Goal: Transaction & Acquisition: Book appointment/travel/reservation

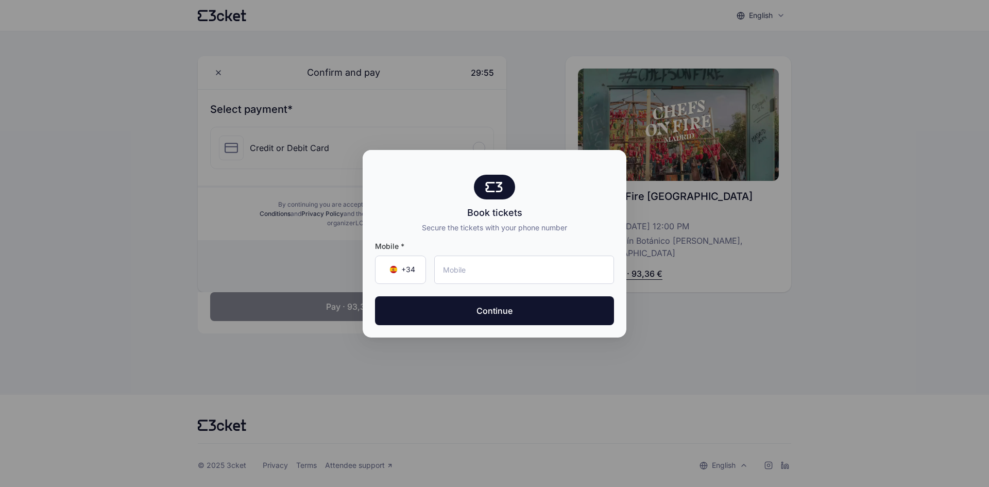
click at [713, 296] on div at bounding box center [494, 243] width 989 height 487
click at [492, 196] on div at bounding box center [494, 187] width 41 height 25
drag, startPoint x: 590, startPoint y: 399, endPoint x: 604, endPoint y: 382, distance: 22.3
click at [590, 399] on div at bounding box center [494, 243] width 989 height 487
drag, startPoint x: 570, startPoint y: 177, endPoint x: 447, endPoint y: 208, distance: 125.8
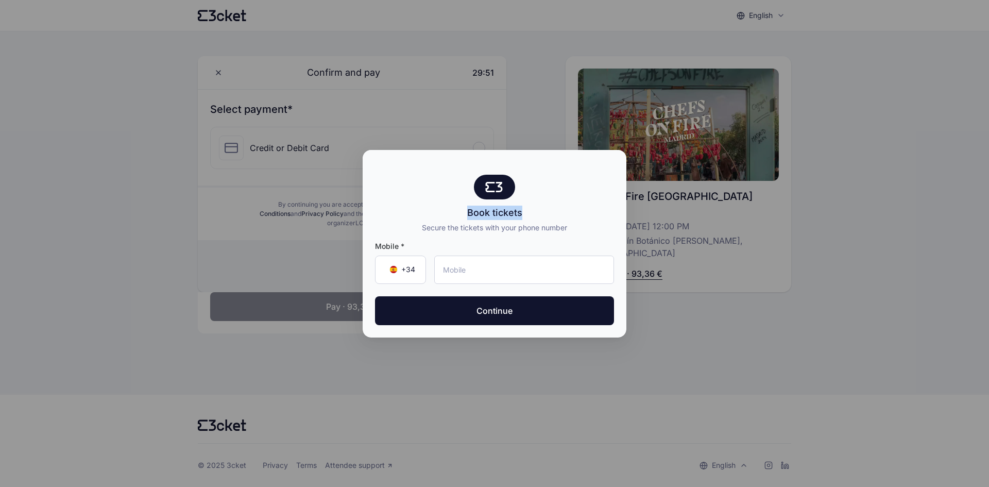
click at [447, 208] on div "Book tickets Secure the tickets with your phone number" at bounding box center [495, 204] width 264 height 58
drag, startPoint x: 696, startPoint y: 249, endPoint x: 636, endPoint y: 250, distance: 59.2
click at [636, 250] on div at bounding box center [494, 243] width 989 height 487
drag, startPoint x: 674, startPoint y: 244, endPoint x: 617, endPoint y: 251, distance: 57.1
click at [617, 251] on div "Book tickets Secure the tickets with your phone number Mobile * +34 ▼ Continue" at bounding box center [494, 243] width 989 height 487
